Goal: Task Accomplishment & Management: Complete application form

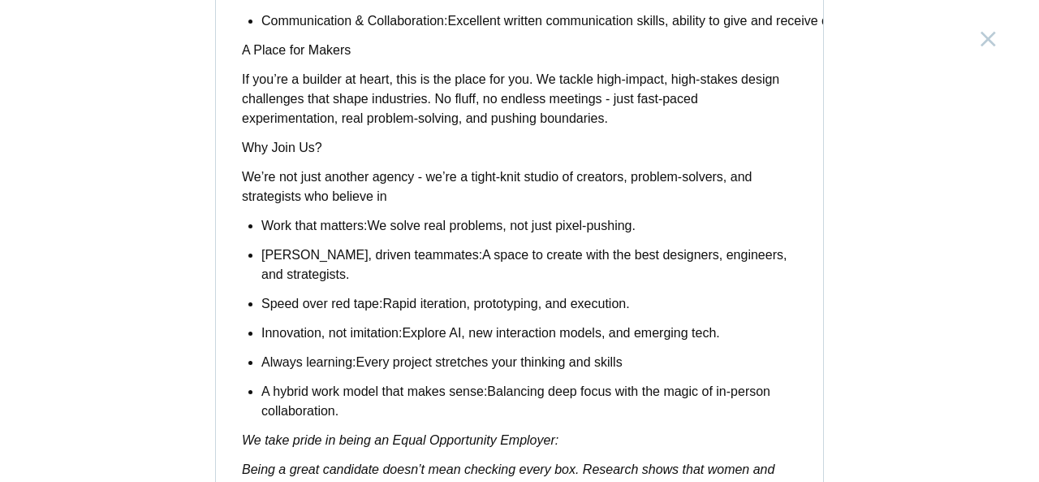
scroll to position [1473, 0]
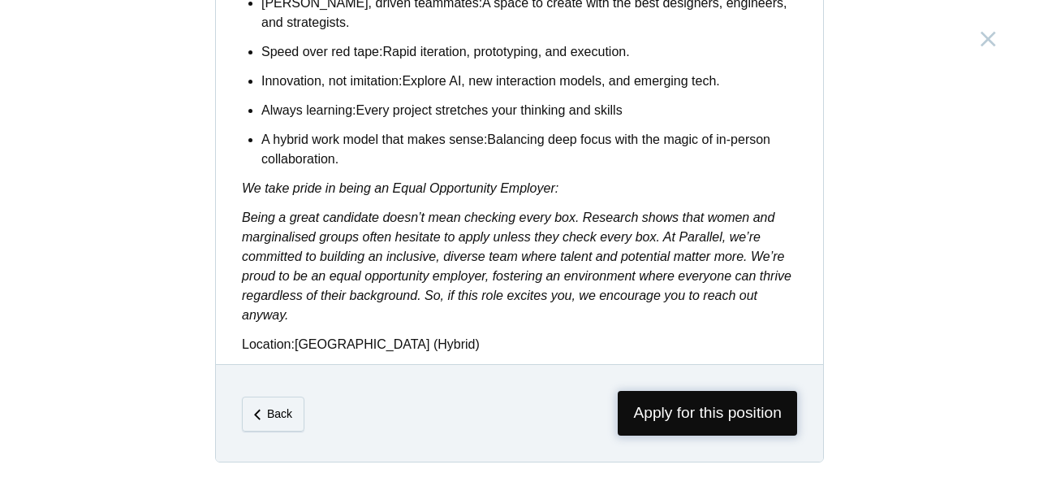
click at [706, 409] on span "Apply for this position" at bounding box center [707, 413] width 179 height 45
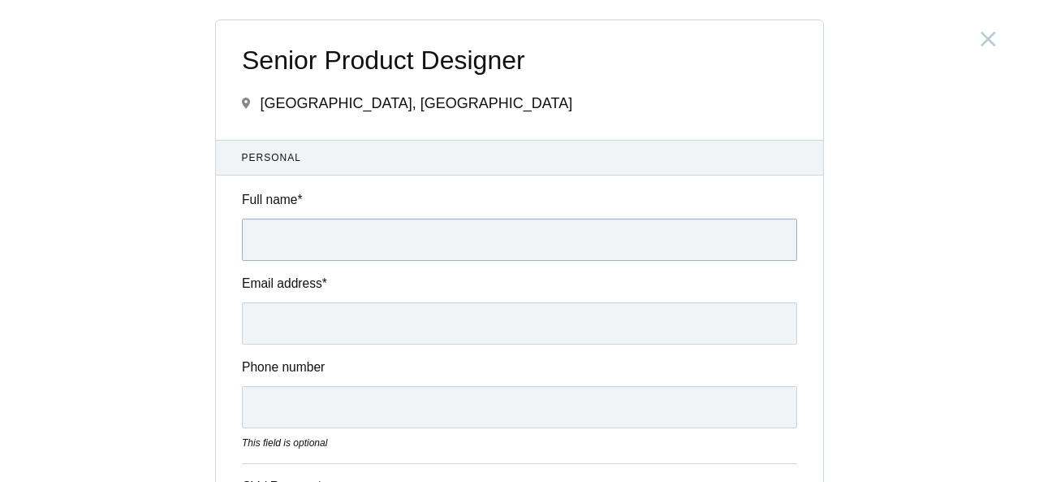
click at [404, 233] on input "Full name *" at bounding box center [519, 239] width 555 height 42
type input "[PERSON_NAME]"
type input "[EMAIL_ADDRESS][DOMAIN_NAME]"
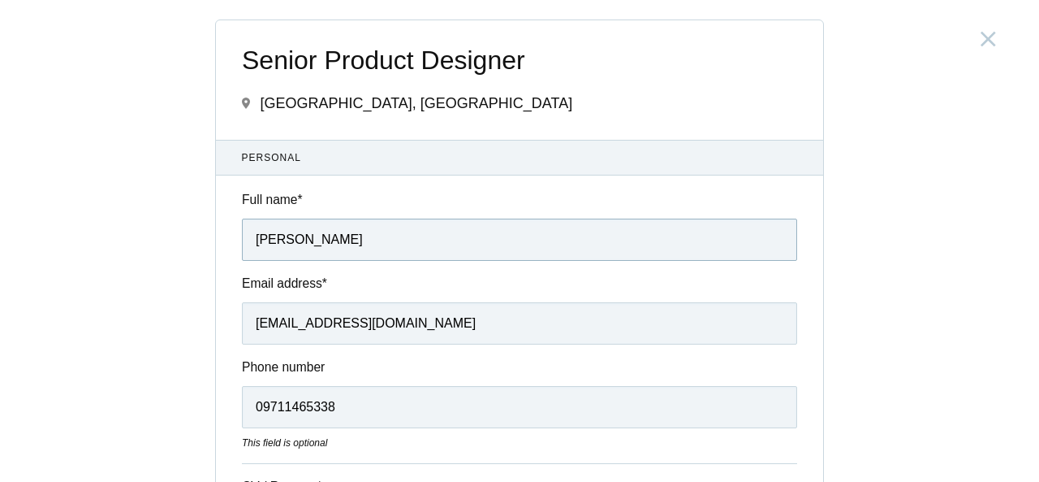
scroll to position [162, 0]
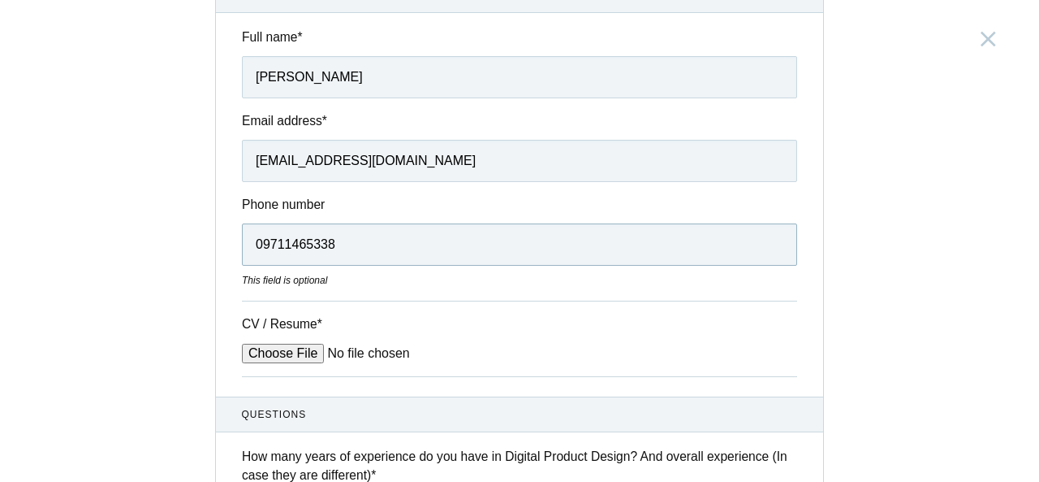
drag, startPoint x: 257, startPoint y: 250, endPoint x: 219, endPoint y: 248, distance: 37.4
click at [219, 248] on div "Phone number 09711465338 This field is optional" at bounding box center [519, 241] width 607 height 93
type input "9711465338"
click at [276, 354] on input "CV / Resume *" at bounding box center [365, 352] width 246 height 19
type input "C:\fakepath\Vipin_Chandra_Product Designer.pdf"
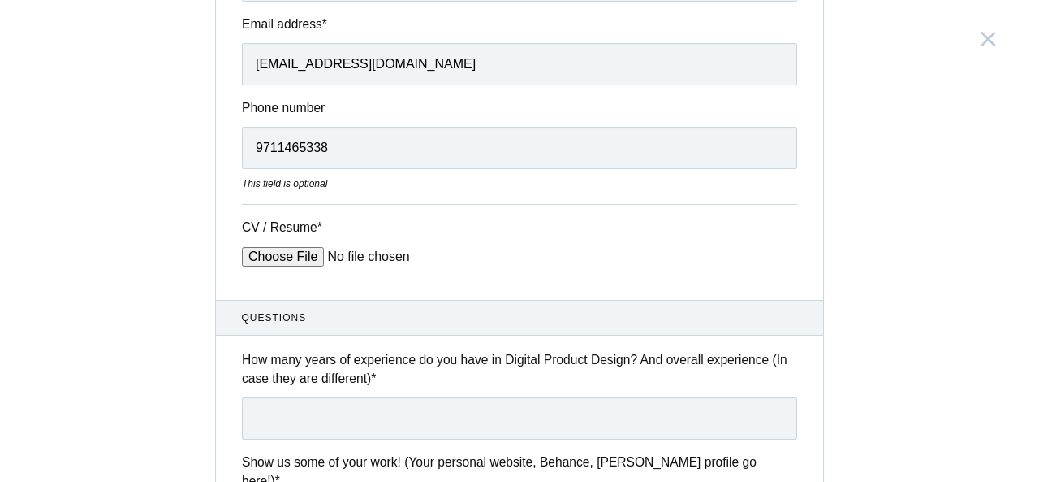
scroll to position [487, 0]
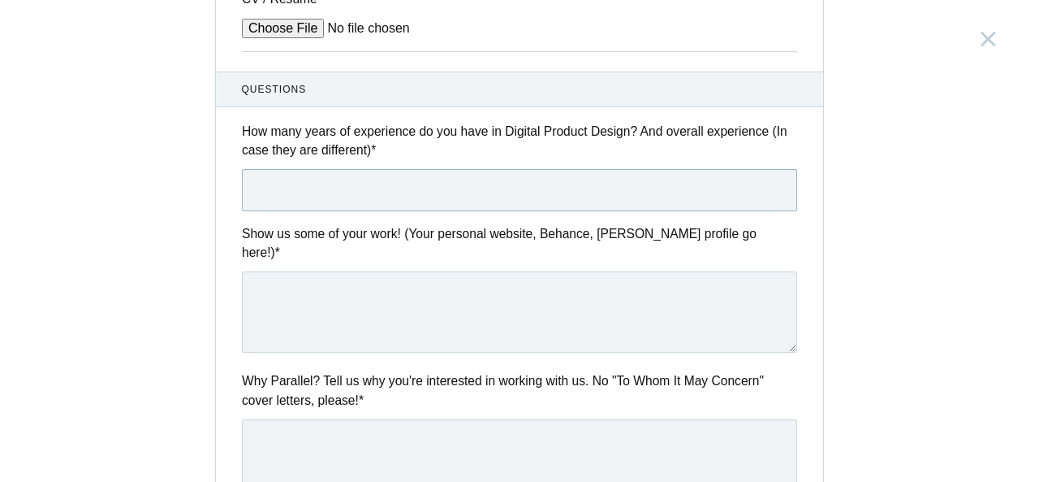
click at [399, 185] on input "text" at bounding box center [519, 190] width 555 height 42
type input "7 Years"
click at [460, 286] on textarea at bounding box center [519, 311] width 555 height 81
paste textarea "[URL][DOMAIN_NAME]"
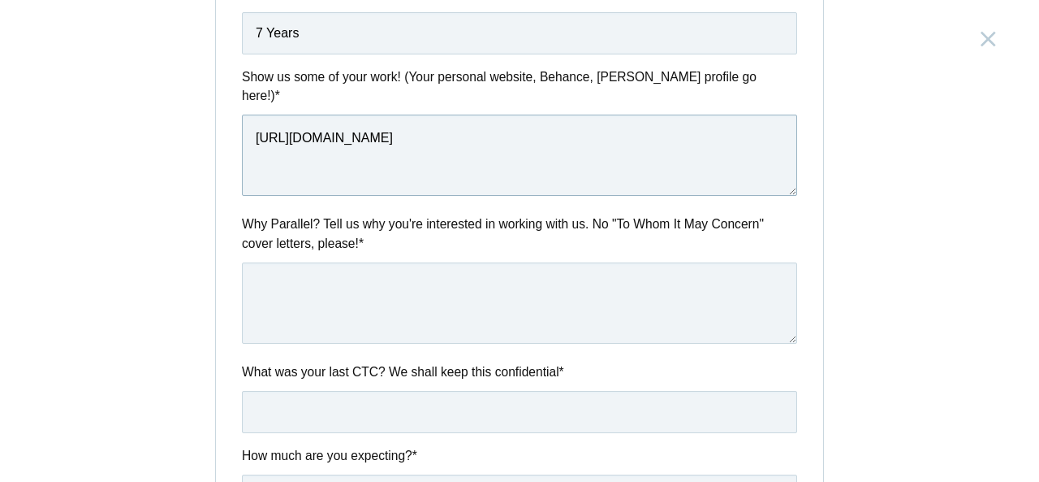
scroll to position [650, 0]
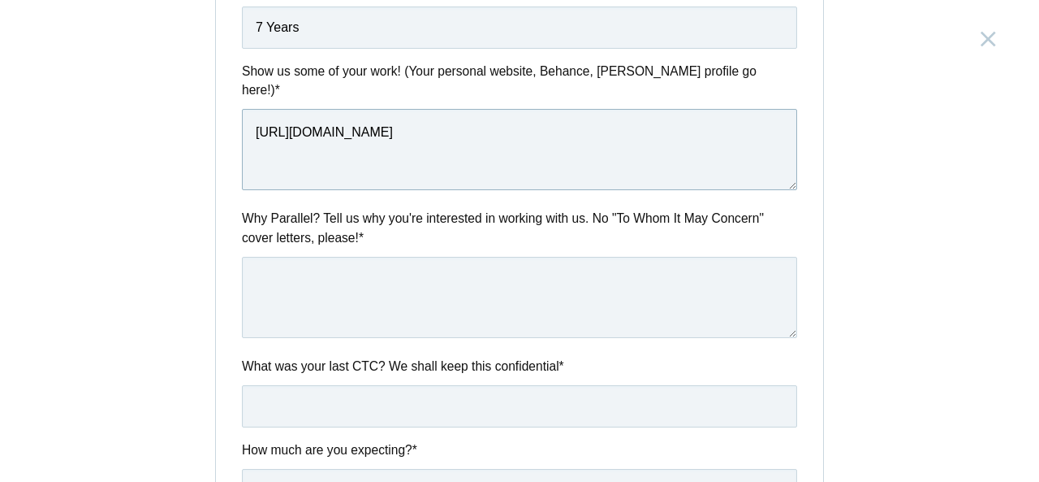
type textarea "[URL][DOMAIN_NAME]"
click at [375, 263] on textarea at bounding box center [519, 297] width 555 height 81
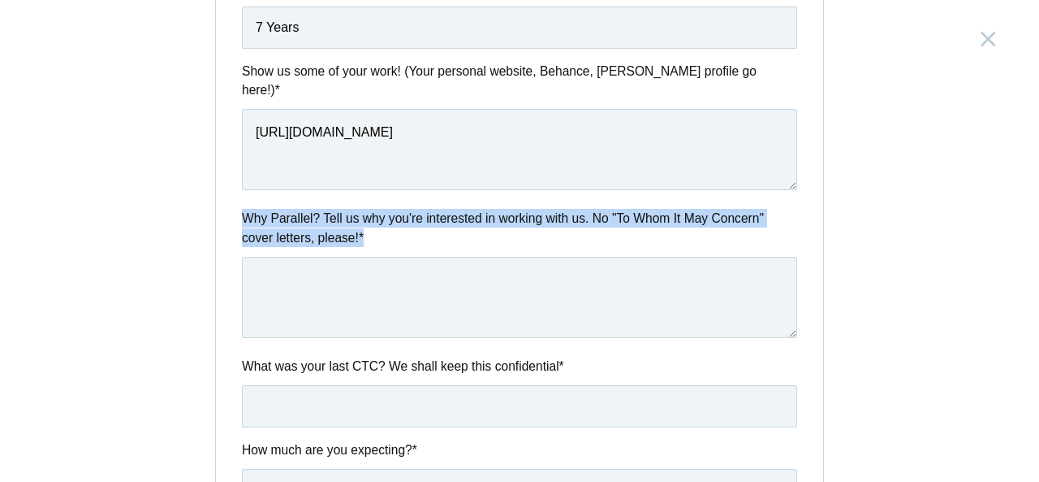
drag, startPoint x: 378, startPoint y: 217, endPoint x: 235, endPoint y: 203, distance: 144.4
click at [235, 209] on div "Why Parallel? Tell us why you're interested in working with us. No "To Whom It …" at bounding box center [519, 276] width 607 height 134
copy label "Why Parallel? Tell us why you're interested in working with us. No "To Whom It …"
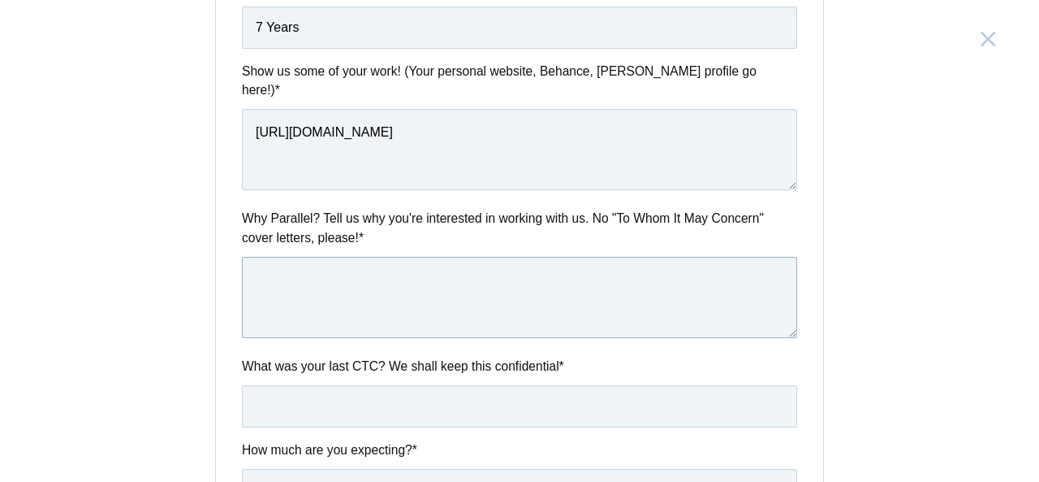
click at [399, 281] on textarea at bounding box center [519, 297] width 555 height 81
paste textarea "I’m drawn to Parallel because design here clearly goes beyond visuals — it’s ab…"
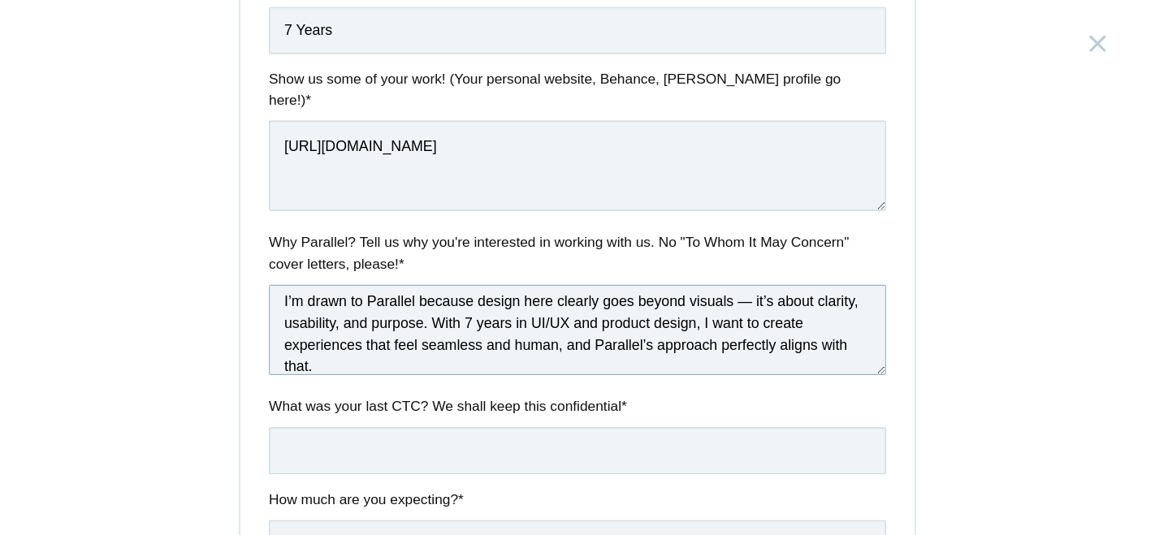
scroll to position [24, 0]
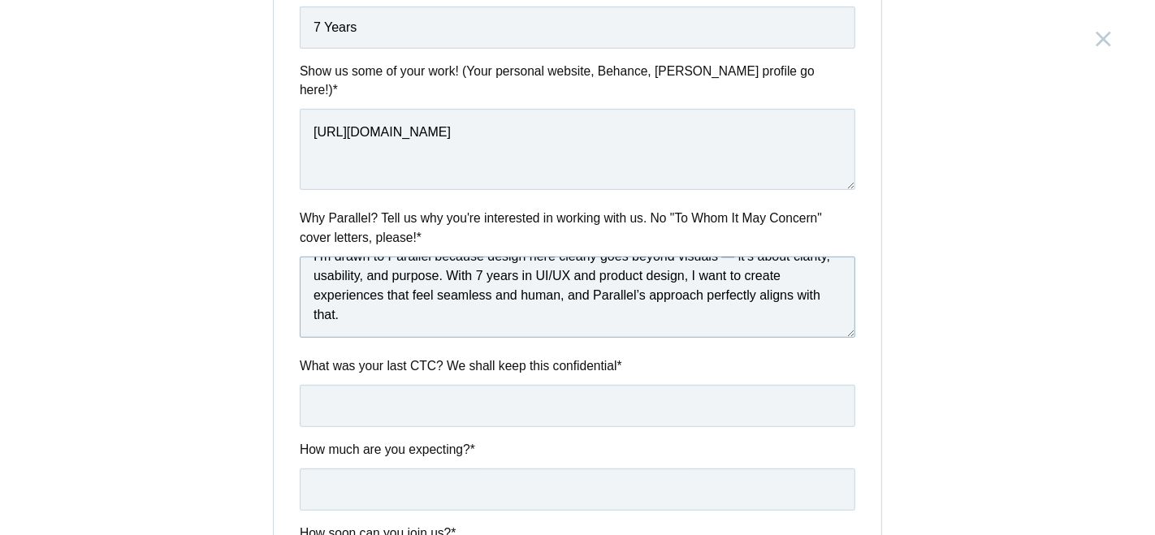
type textarea "I’m drawn to Parallel because design here clearly goes beyond visuals — it’s ab…"
click at [418, 385] on input "text" at bounding box center [577, 406] width 555 height 42
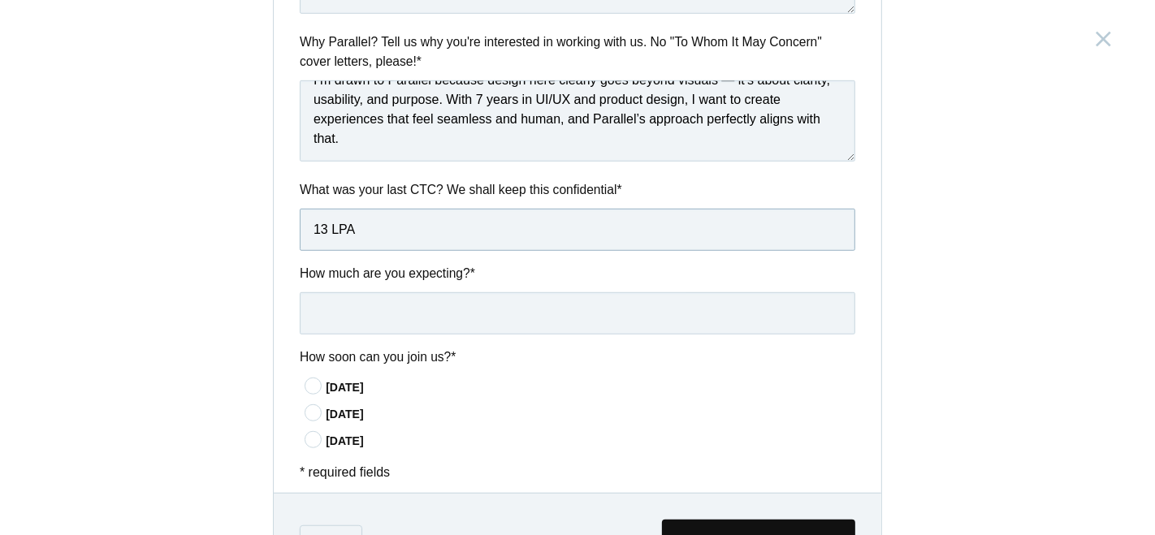
scroll to position [830, 0]
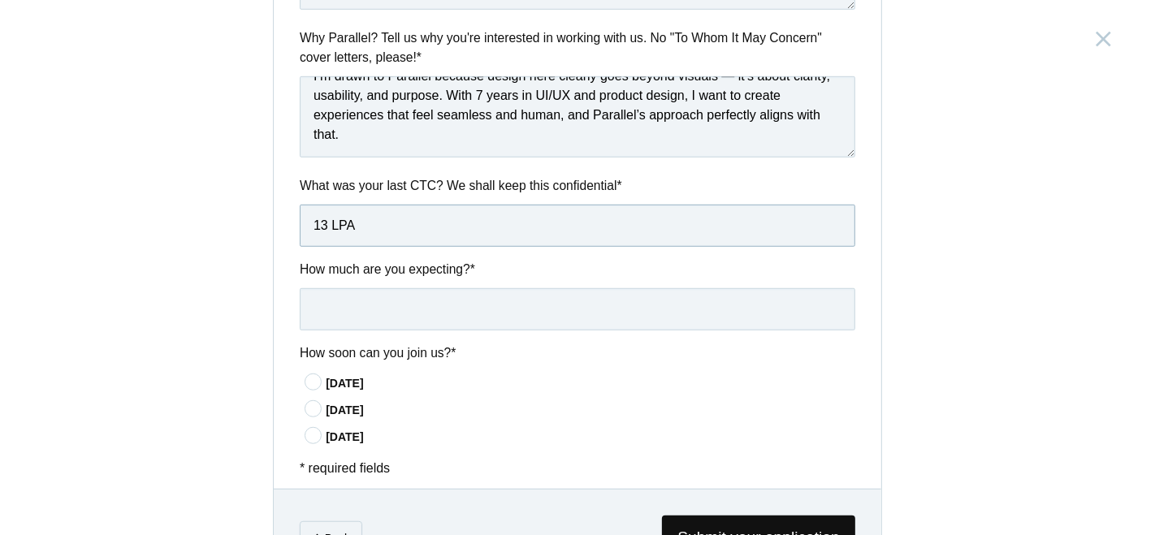
type input "13 LPA"
click at [424, 288] on input "text" at bounding box center [577, 309] width 555 height 42
click at [323, 296] on input "18nLPA" at bounding box center [577, 309] width 555 height 42
type input "18 LPA"
click at [314, 377] on icon at bounding box center [314, 382] width 30 height 11
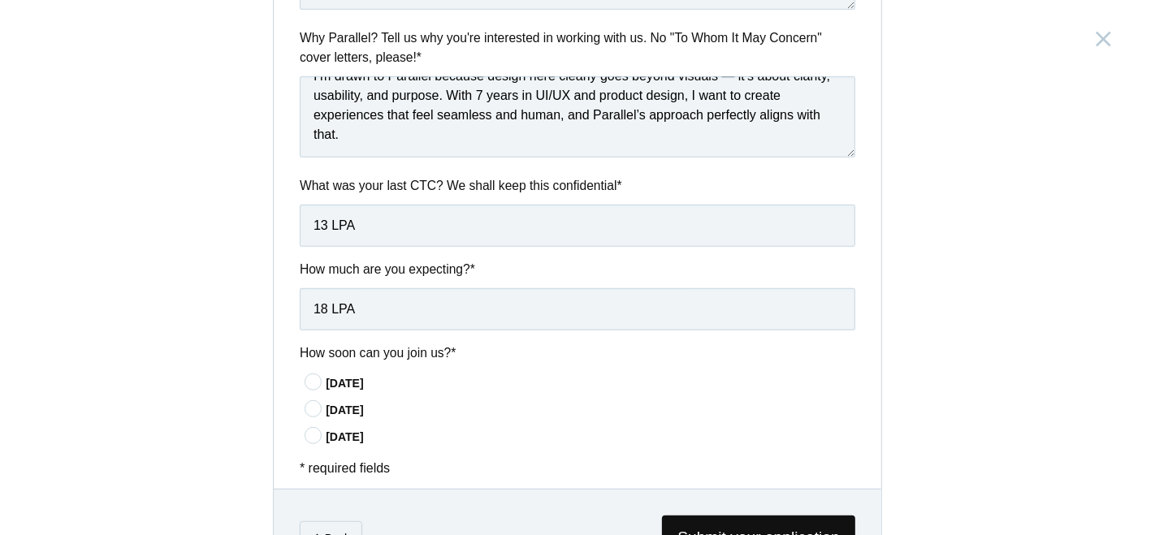
click at [0, 0] on input"] "[DATE]" at bounding box center [0, 0] width 0 height 0
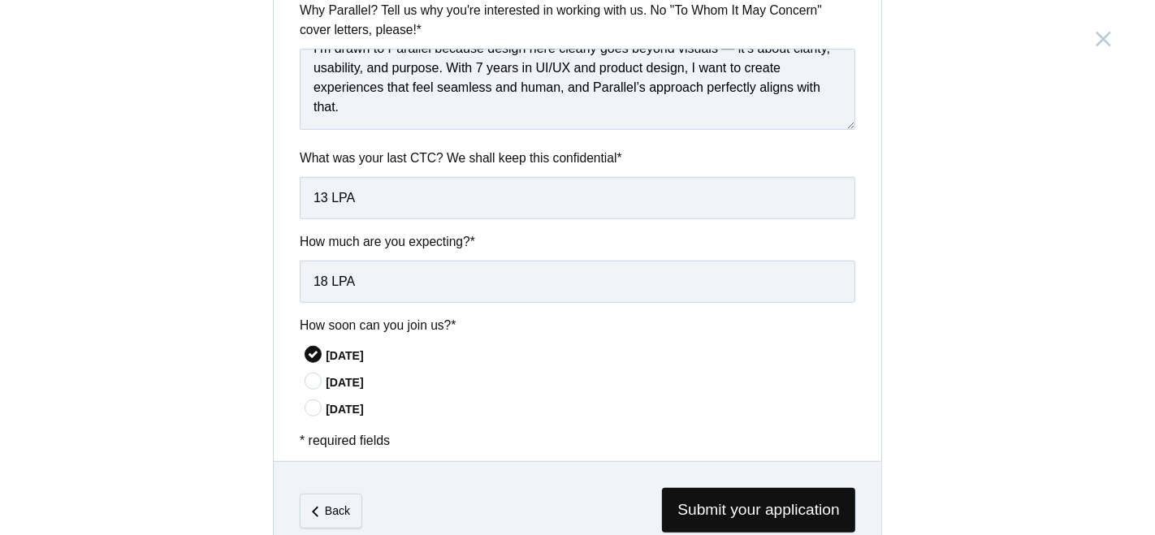
scroll to position [883, 0]
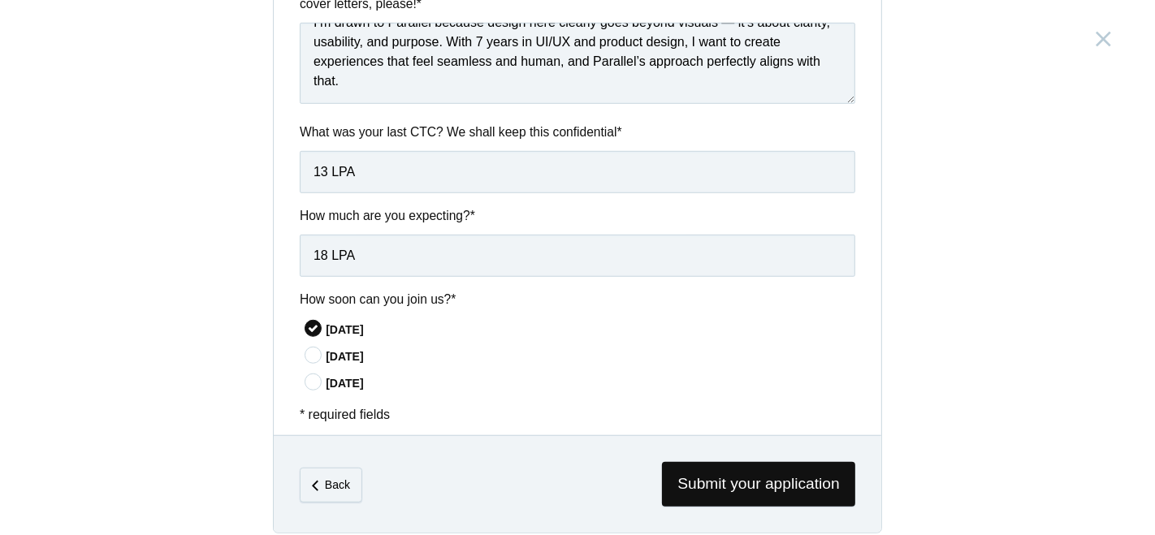
click at [741, 439] on div "Back Submit your application" at bounding box center [577, 483] width 607 height 97
click at [740, 469] on span "Submit your application" at bounding box center [758, 484] width 193 height 45
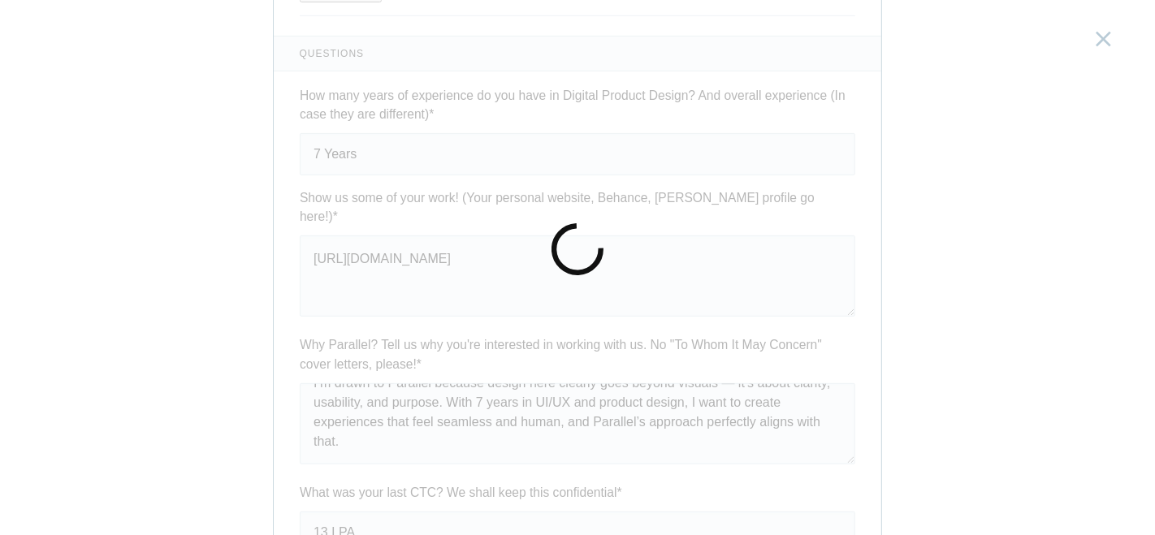
scroll to position [0, 0]
